Goal: Browse casually: Explore the website without a specific task or goal

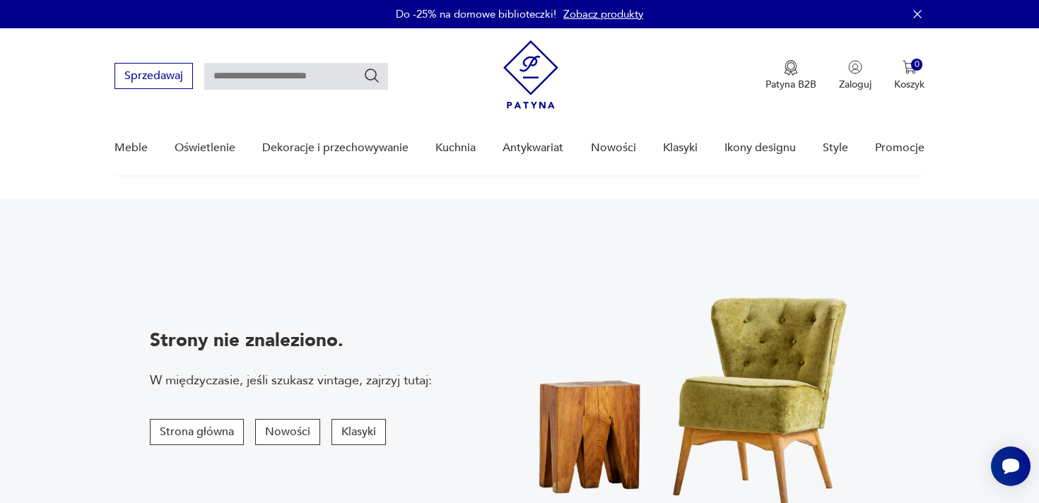
click at [553, 61] on img at bounding box center [530, 74] width 55 height 69
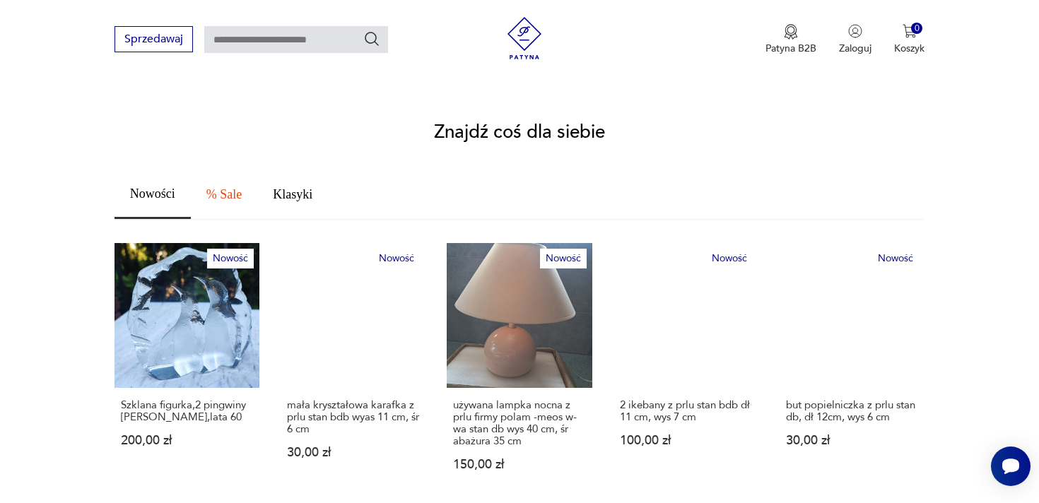
scroll to position [702, 0]
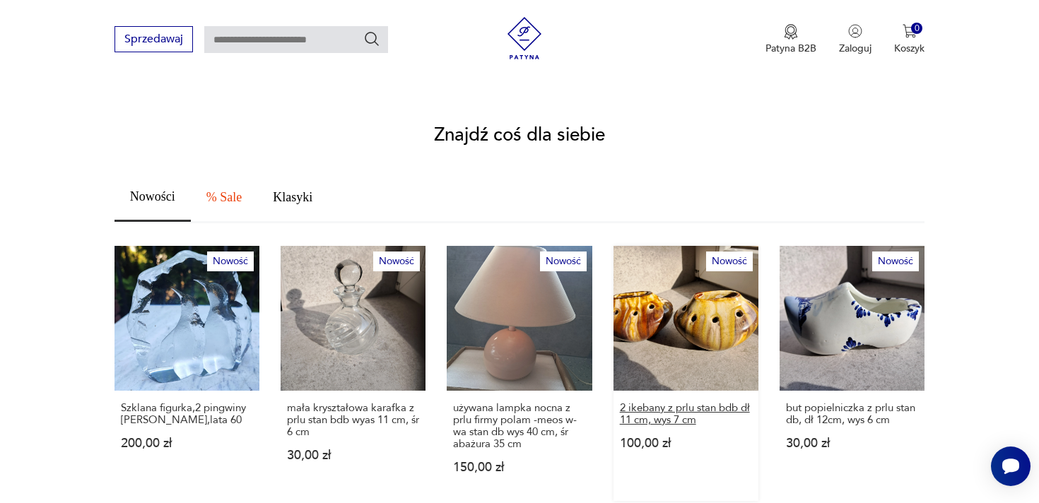
click at [653, 402] on p "2 ikebany z prlu stan bdb dł 11 cm, wys 7 cm" at bounding box center [686, 414] width 132 height 24
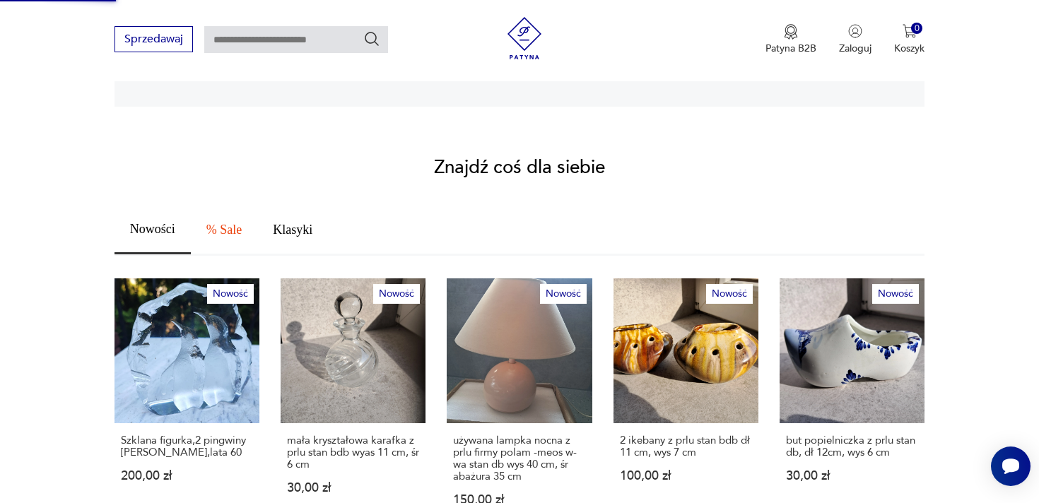
scroll to position [648, 0]
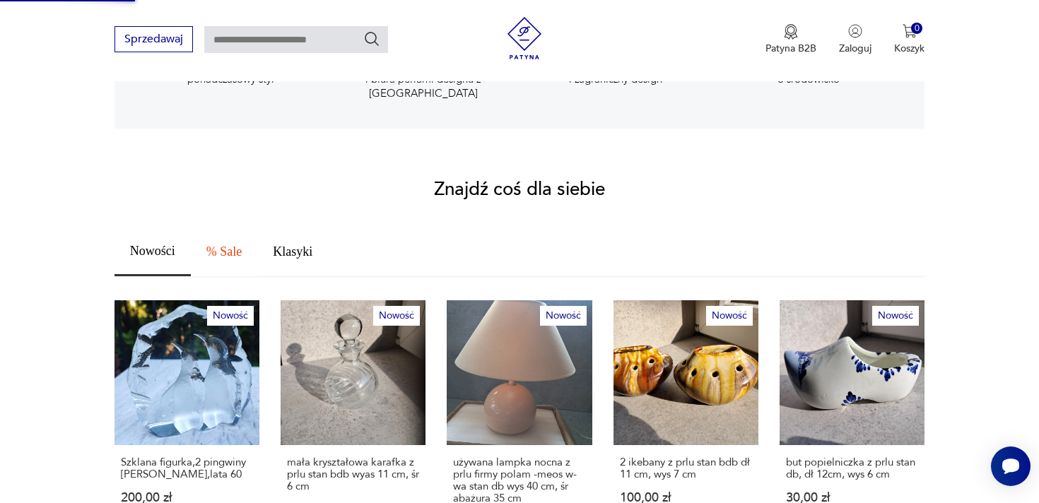
click at [238, 245] on span "% Sale" at bounding box center [223, 251] width 35 height 13
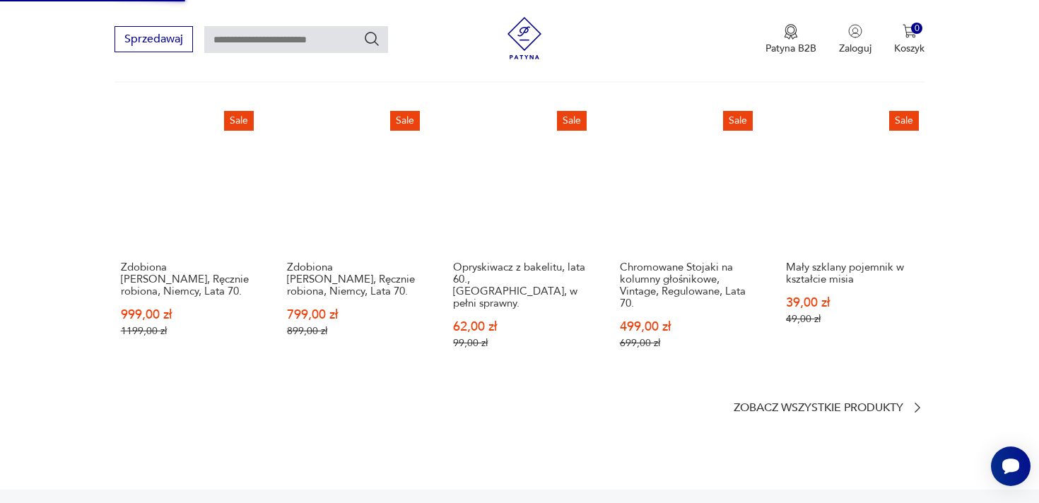
scroll to position [791, 0]
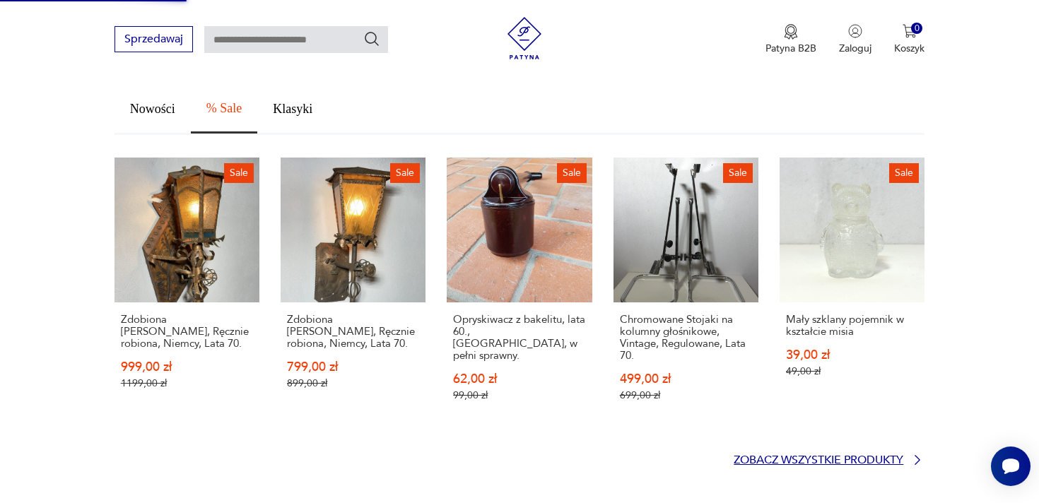
click at [829, 456] on p "Zobacz wszystkie produkty" at bounding box center [818, 460] width 170 height 9
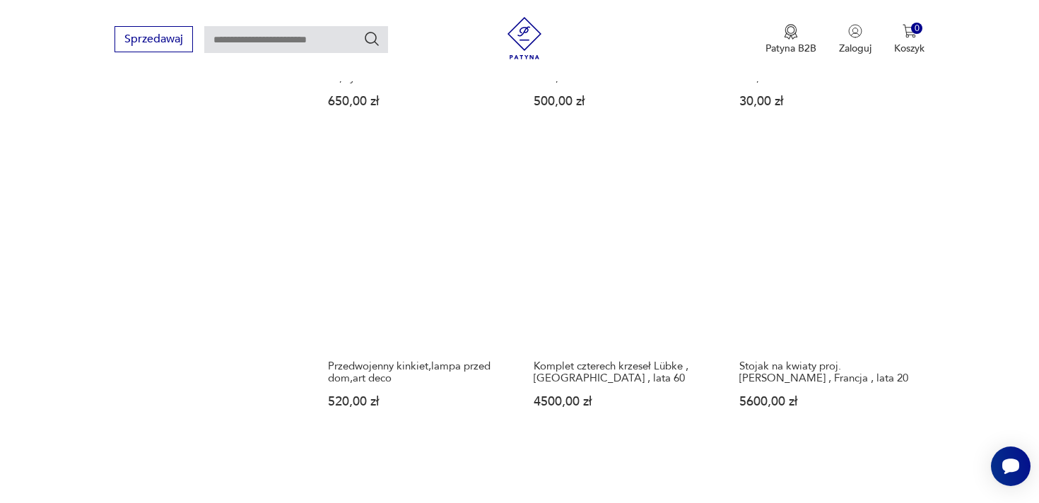
scroll to position [1206, 0]
